Goal: Ask a question

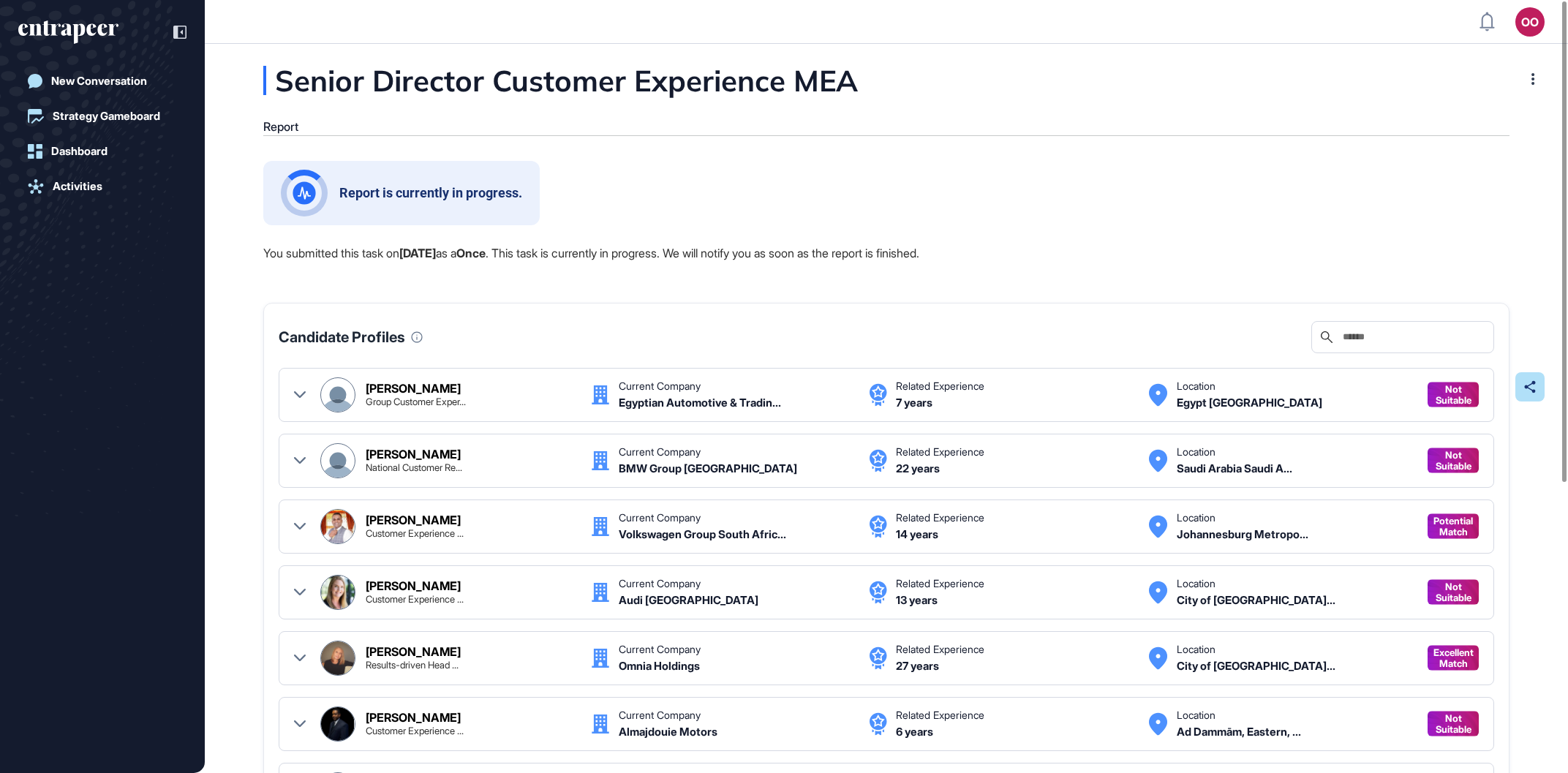
scroll to position [1, 1]
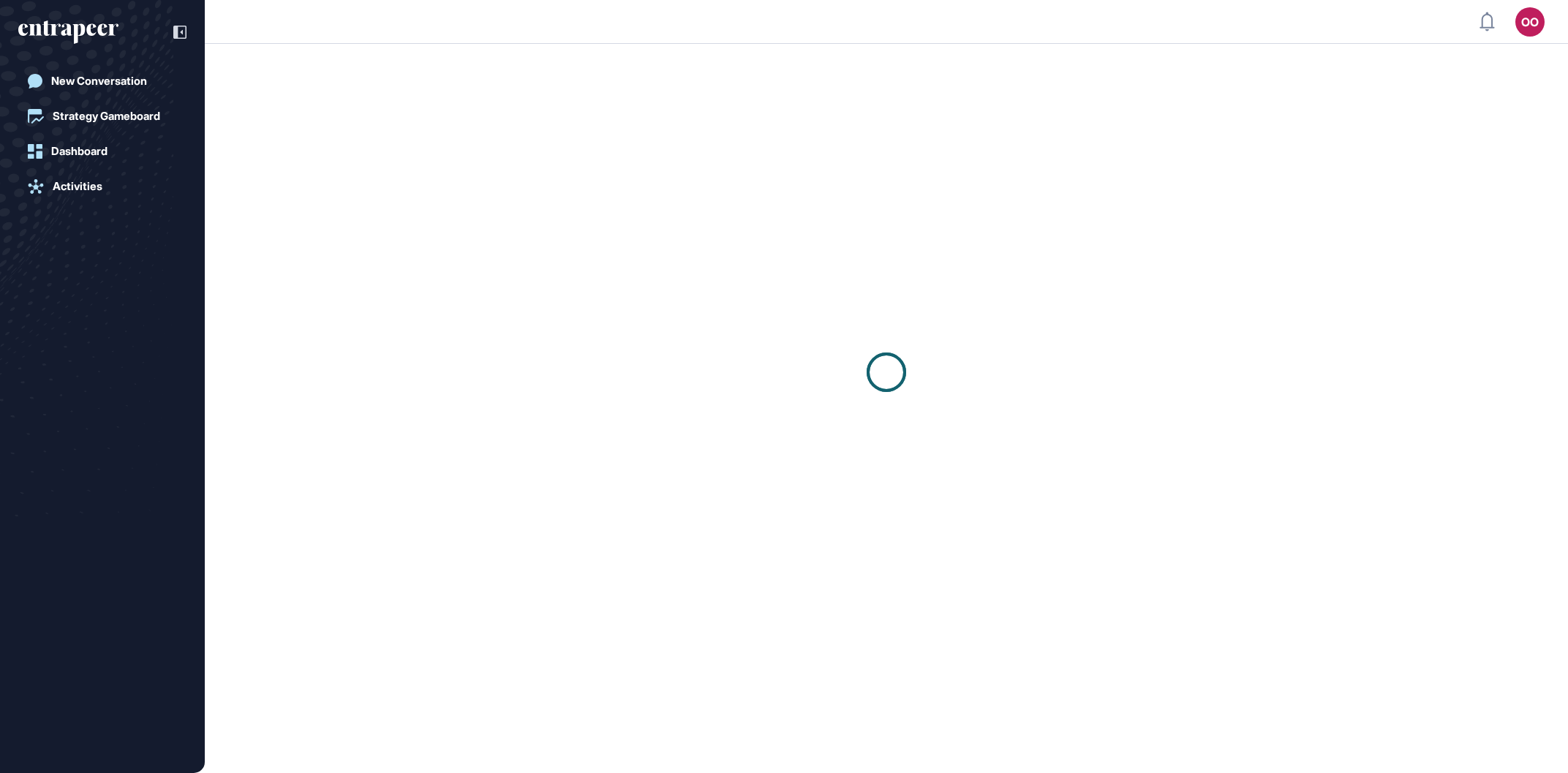
scroll to position [1, 1]
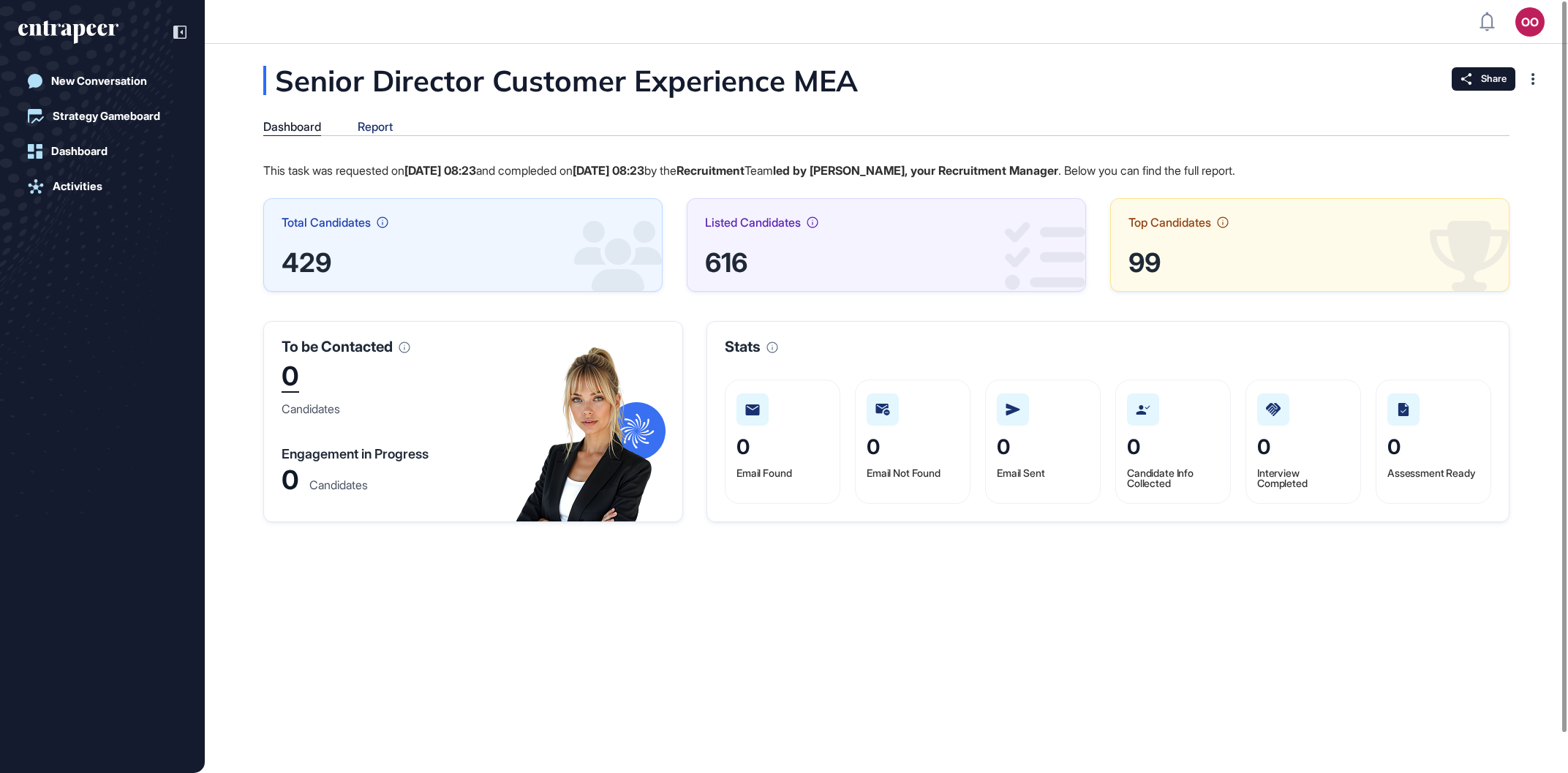
click at [384, 125] on div "Report" at bounding box center [374, 126] width 35 height 14
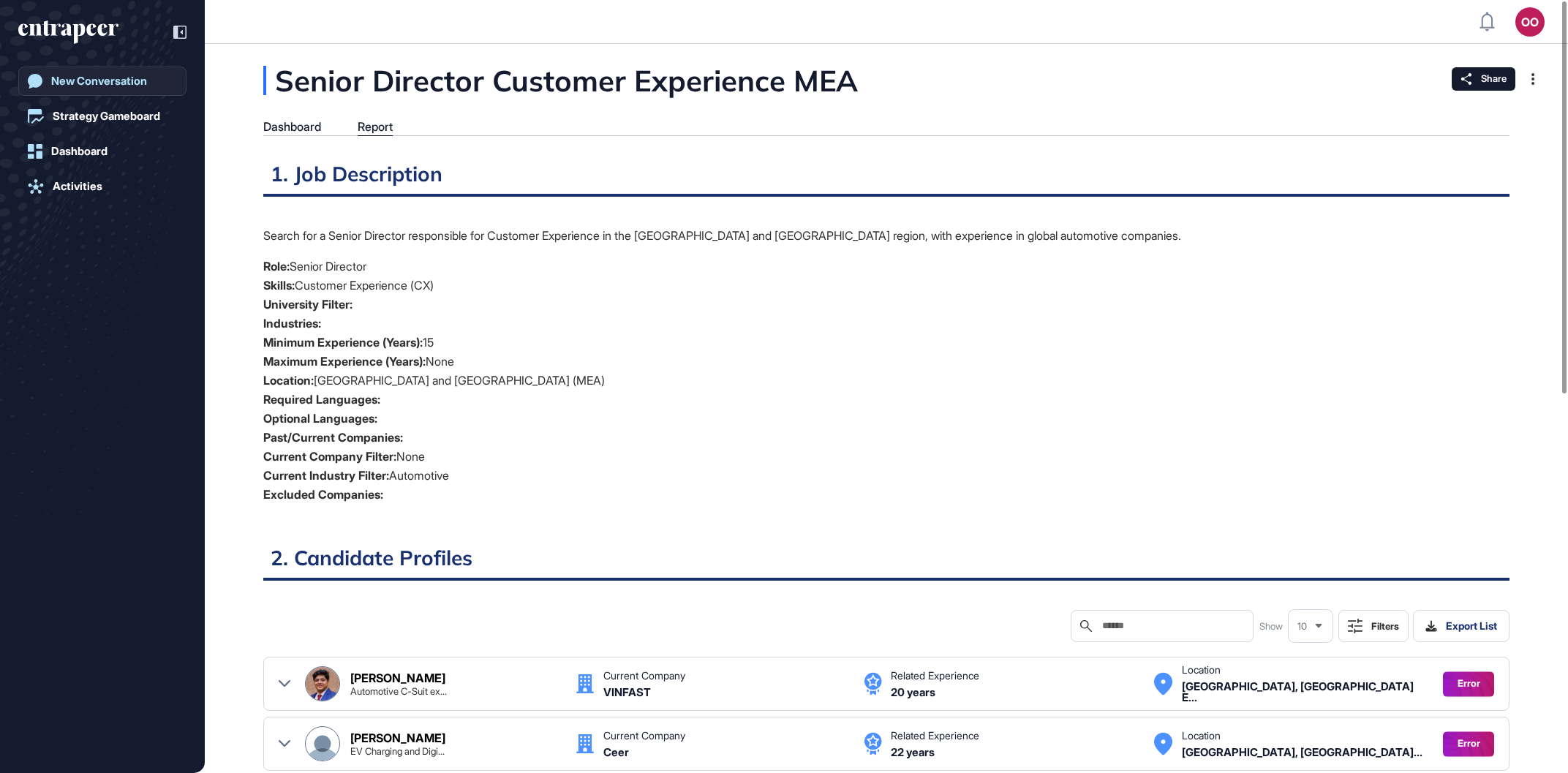
click at [120, 78] on div "New Conversation" at bounding box center [99, 81] width 96 height 13
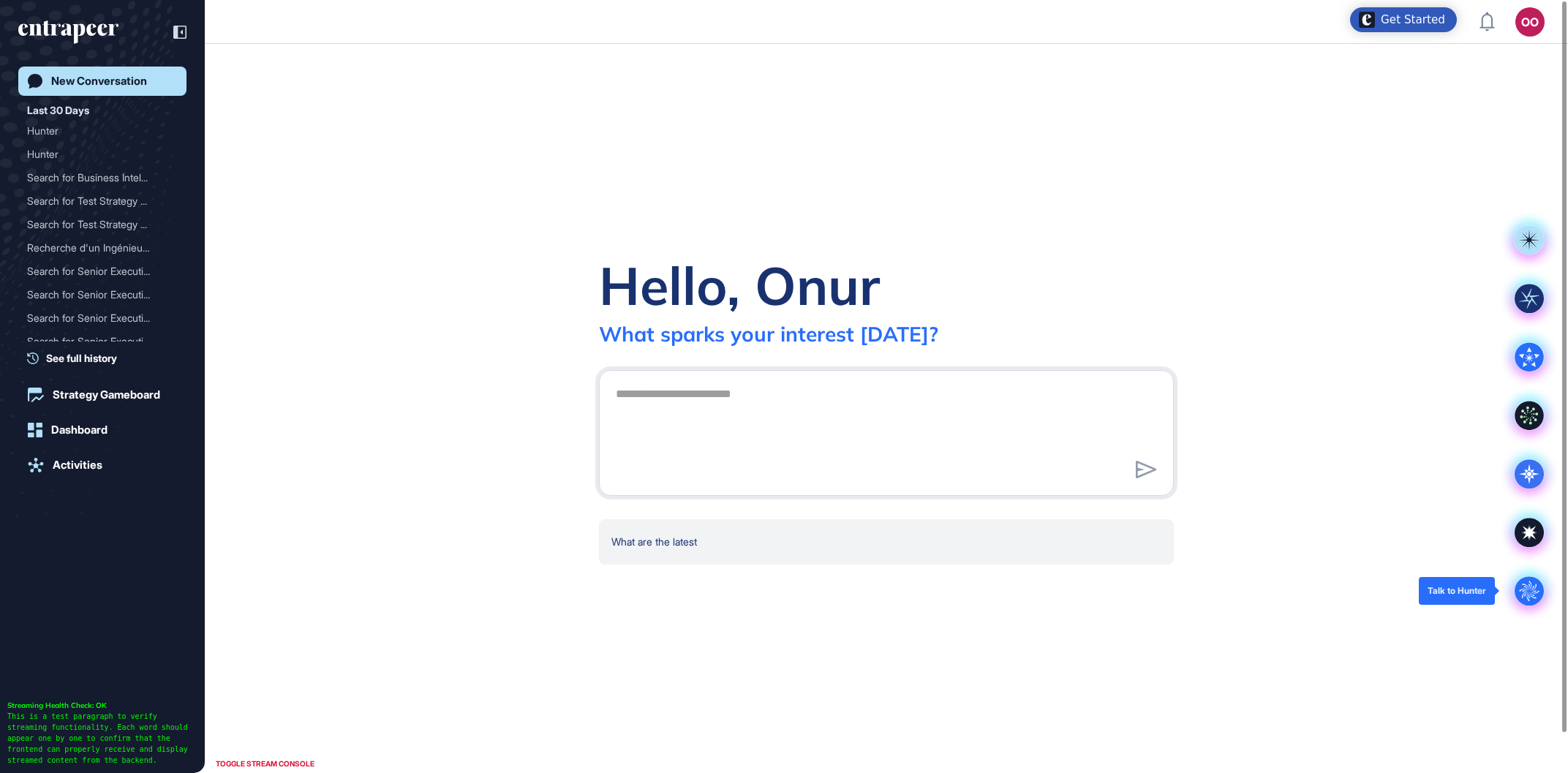
click at [1527, 599] on circle at bounding box center [1529, 590] width 29 height 29
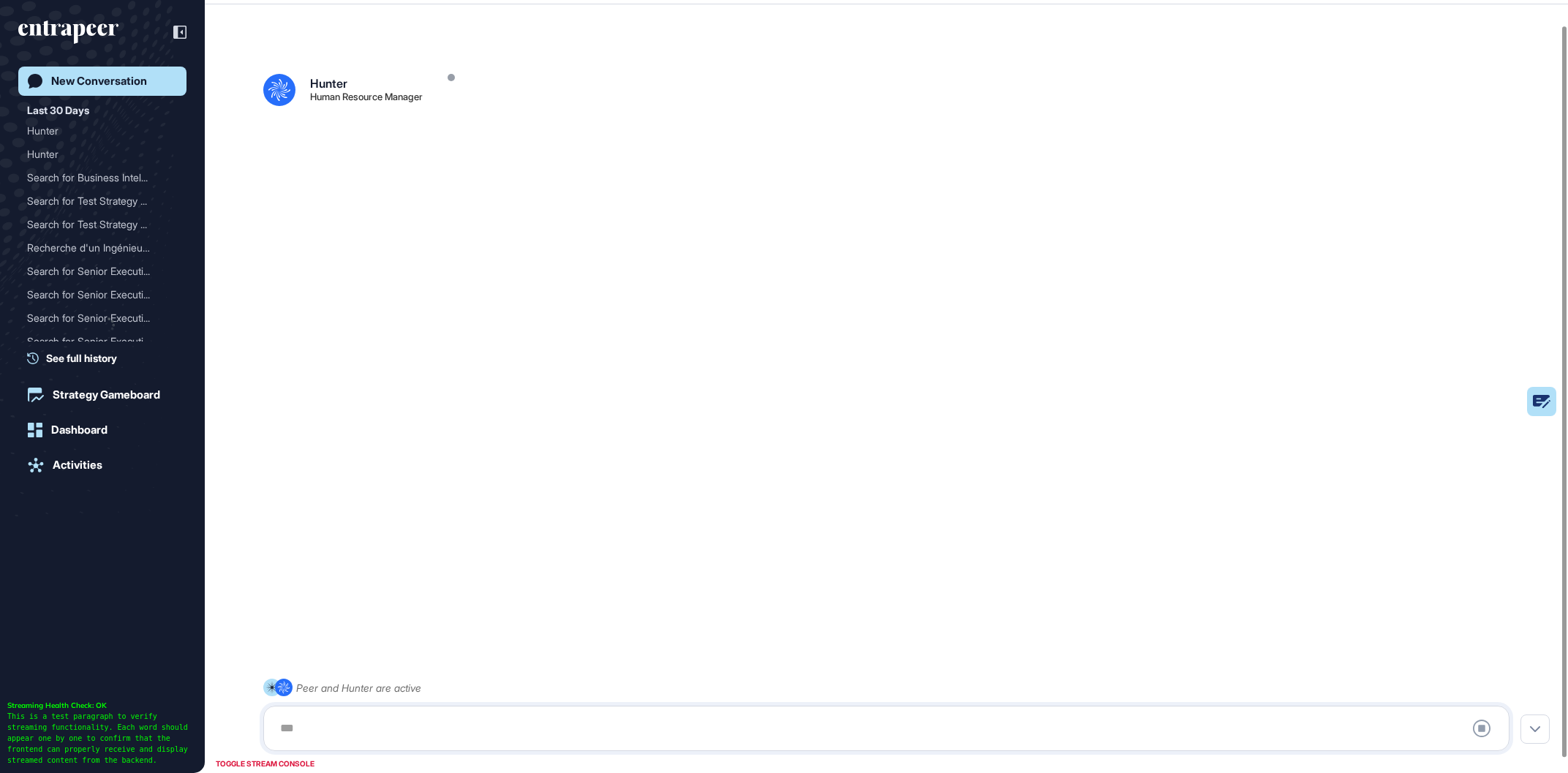
scroll to position [40, 0]
click at [627, 722] on div at bounding box center [886, 728] width 1230 height 29
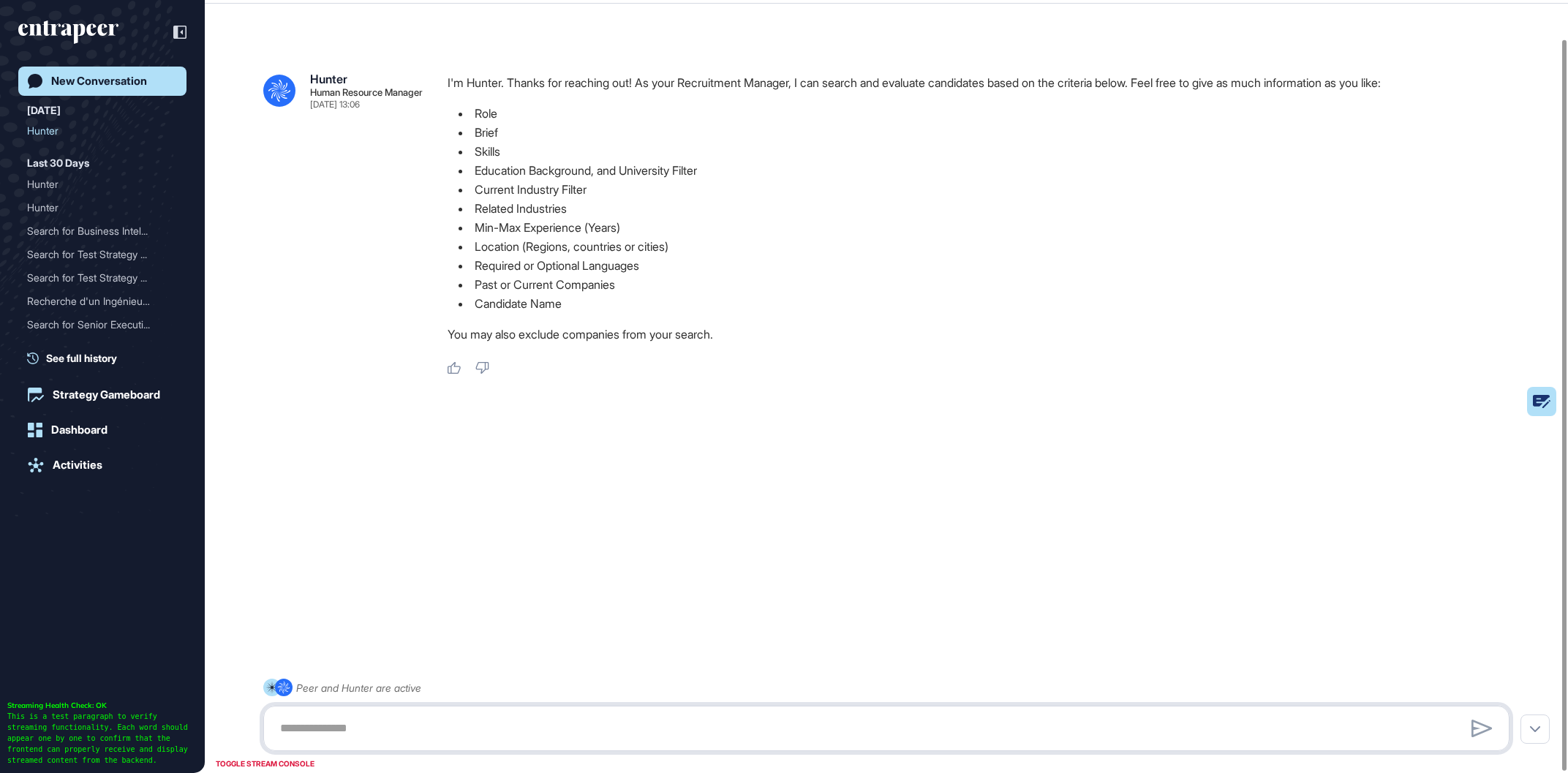
click at [624, 721] on textarea at bounding box center [886, 728] width 1230 height 29
paste textarea "**********"
type textarea "**********"
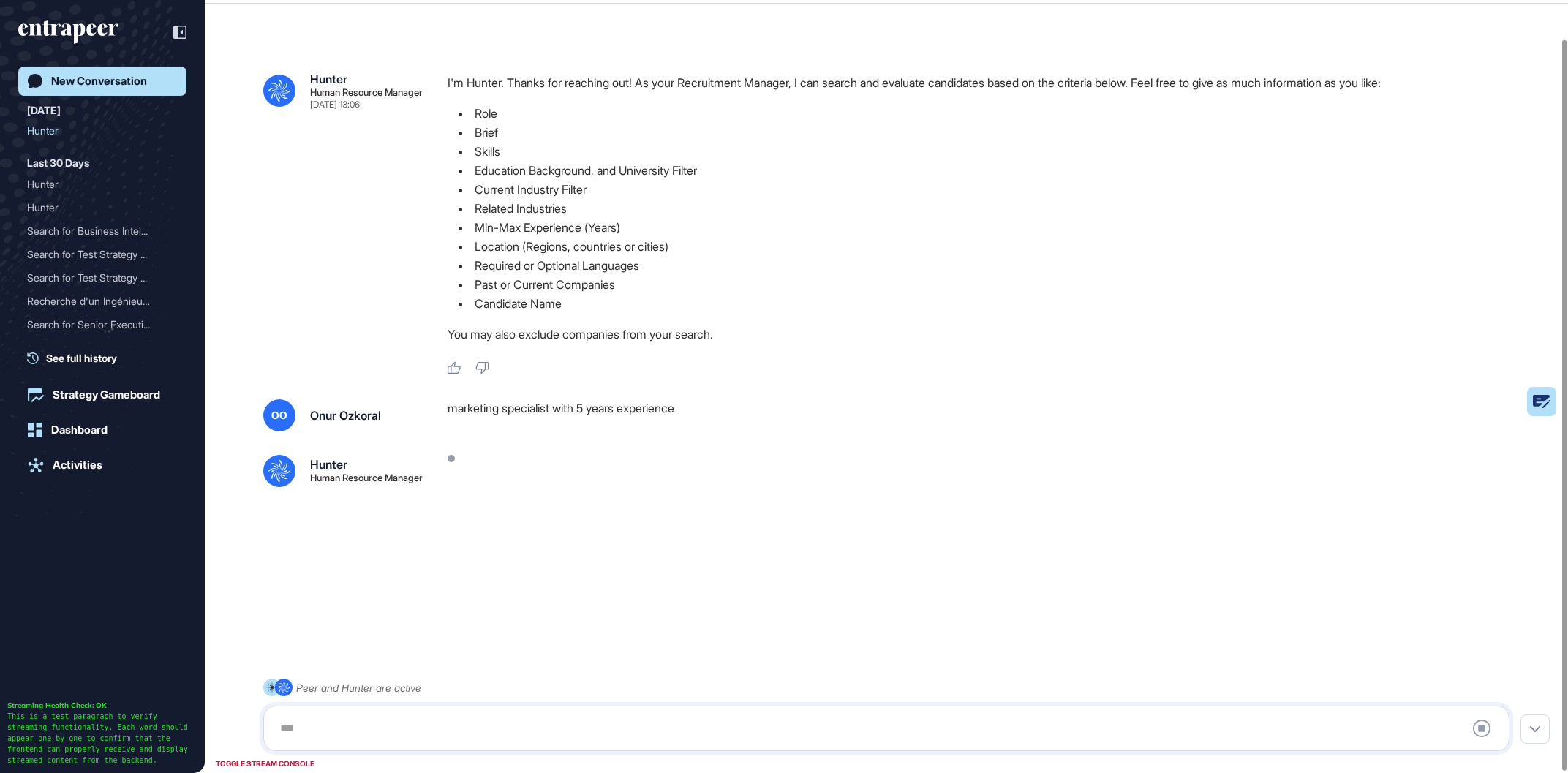
click at [488, 716] on div at bounding box center [886, 728] width 1230 height 29
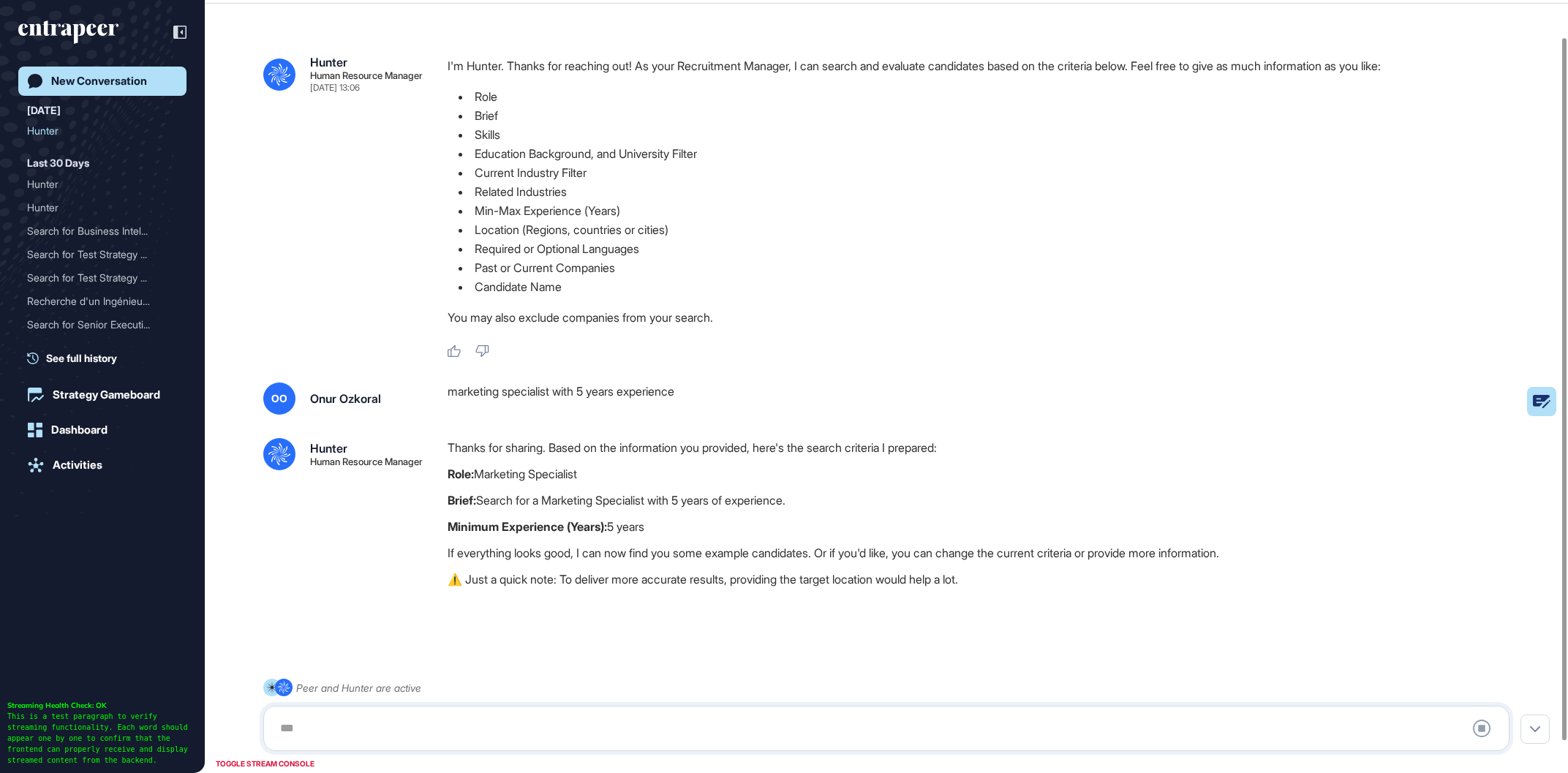
click at [640, 398] on div "marketing specialist with 5 years experience" at bounding box center [985, 398] width 1074 height 32
click at [640, 397] on div "marketing specialist with 5 years experience" at bounding box center [985, 398] width 1074 height 32
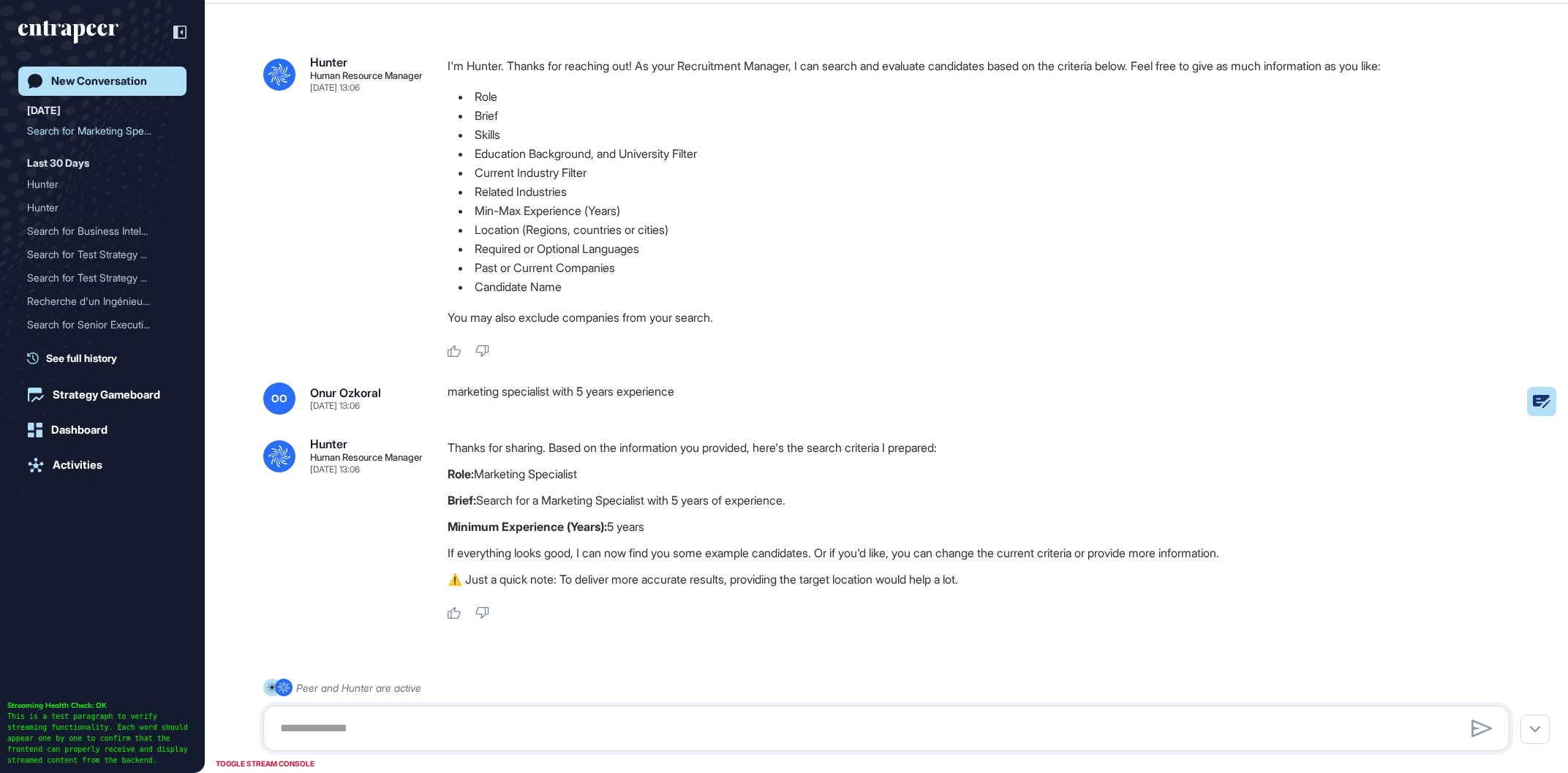
scroll to position [74, 0]
